Goal: Navigation & Orientation: Find specific page/section

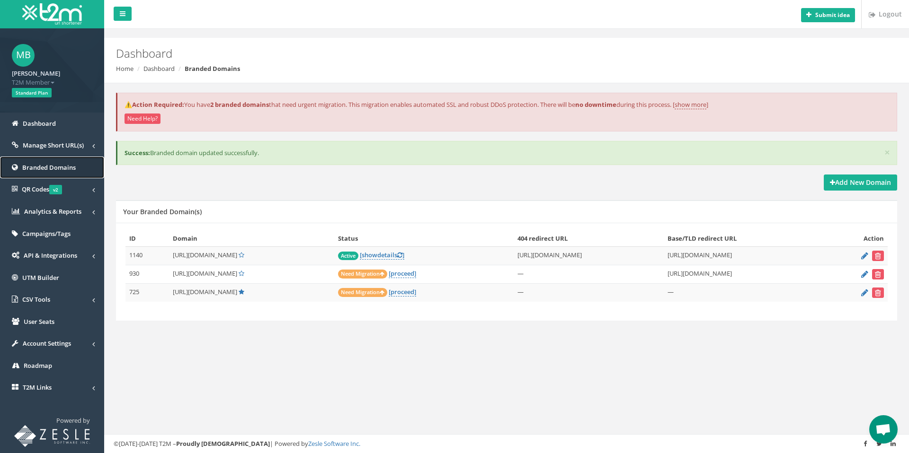
click at [44, 165] on span "Branded Domains" at bounding box center [48, 167] width 53 height 9
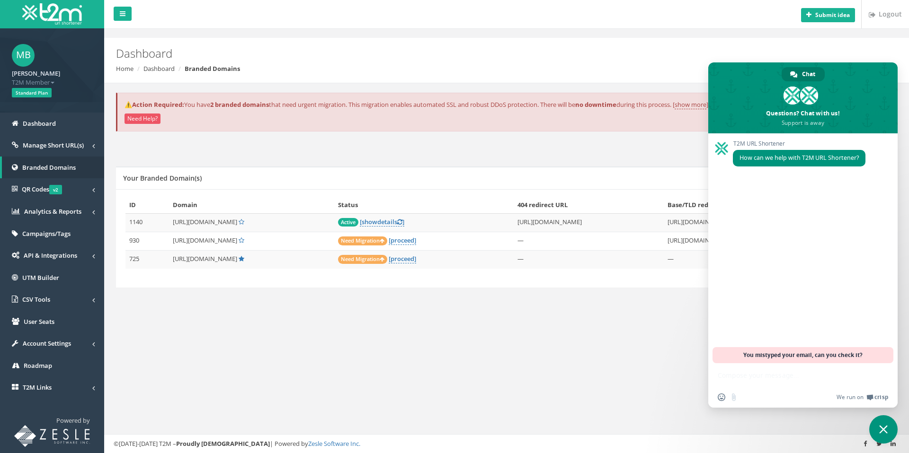
click at [882, 425] on span "Close chat" at bounding box center [883, 430] width 28 height 28
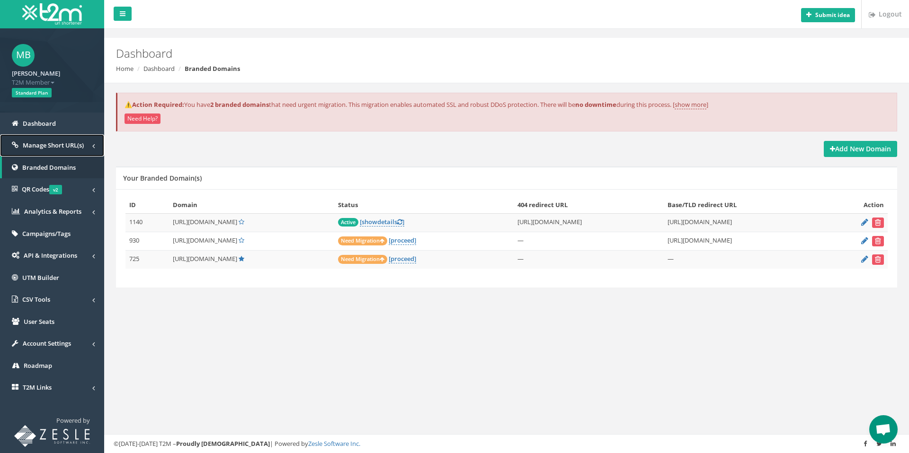
click at [36, 146] on span "Manage Short URL(s)" at bounding box center [53, 145] width 61 height 9
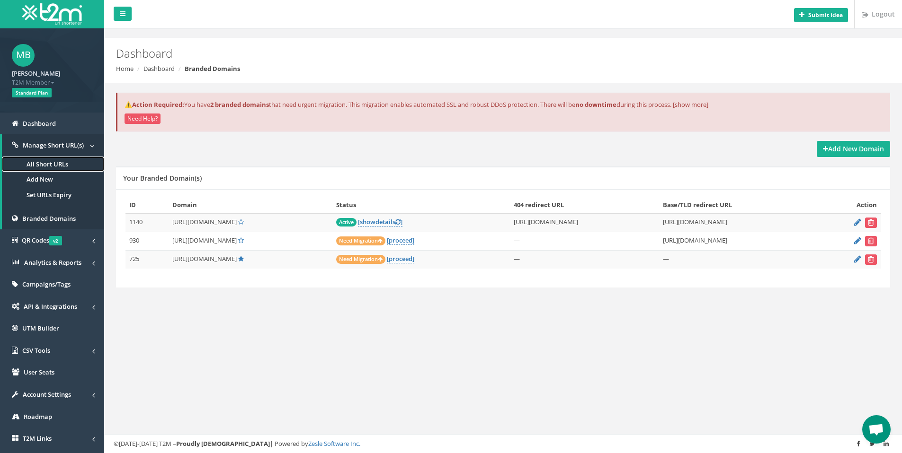
click at [37, 167] on link "All Short URLs" at bounding box center [53, 165] width 102 height 16
